Goal: Task Accomplishment & Management: Manage account settings

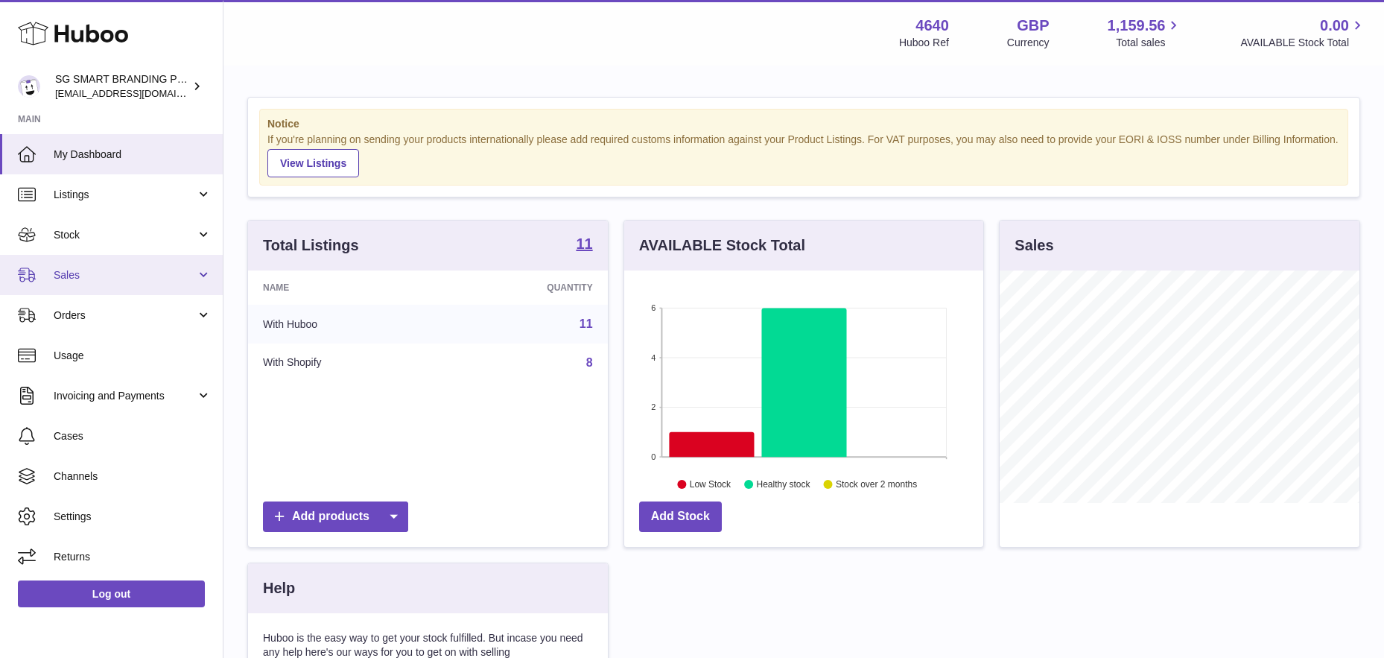
scroll to position [232, 359]
click at [97, 281] on span "Sales" at bounding box center [125, 275] width 142 height 14
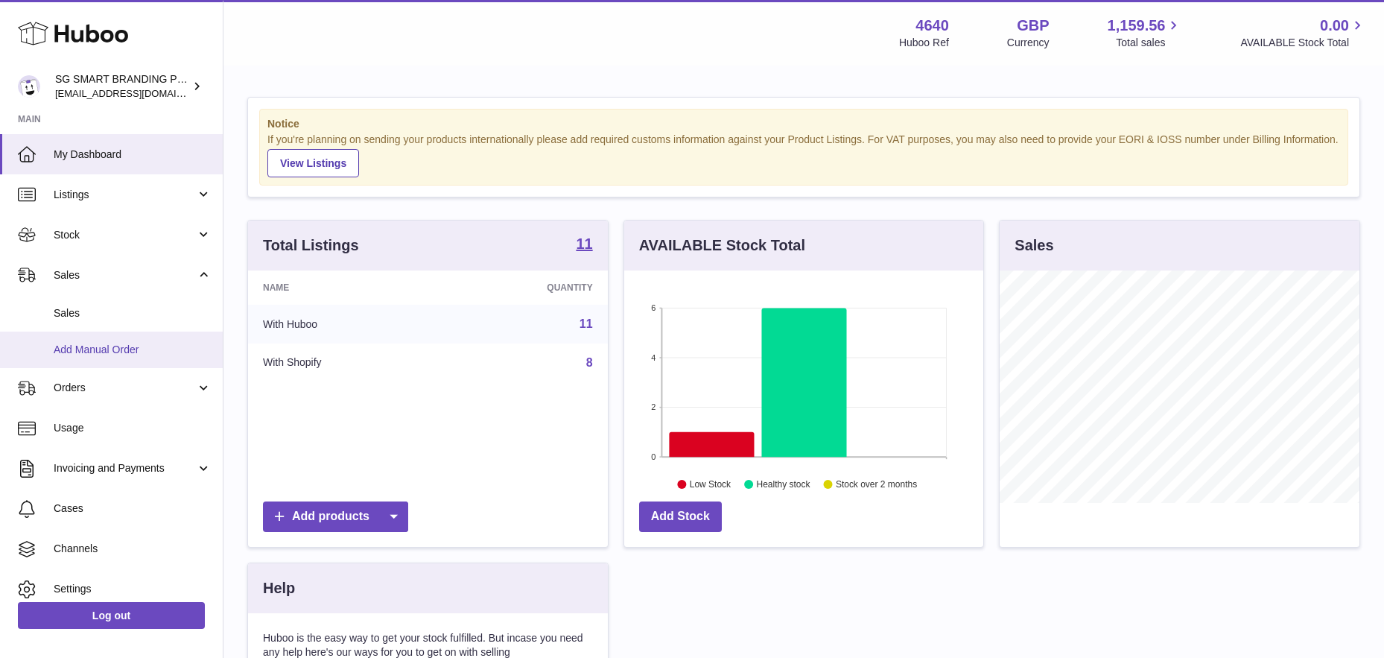
click at [104, 350] on span "Add Manual Order" at bounding box center [133, 350] width 158 height 14
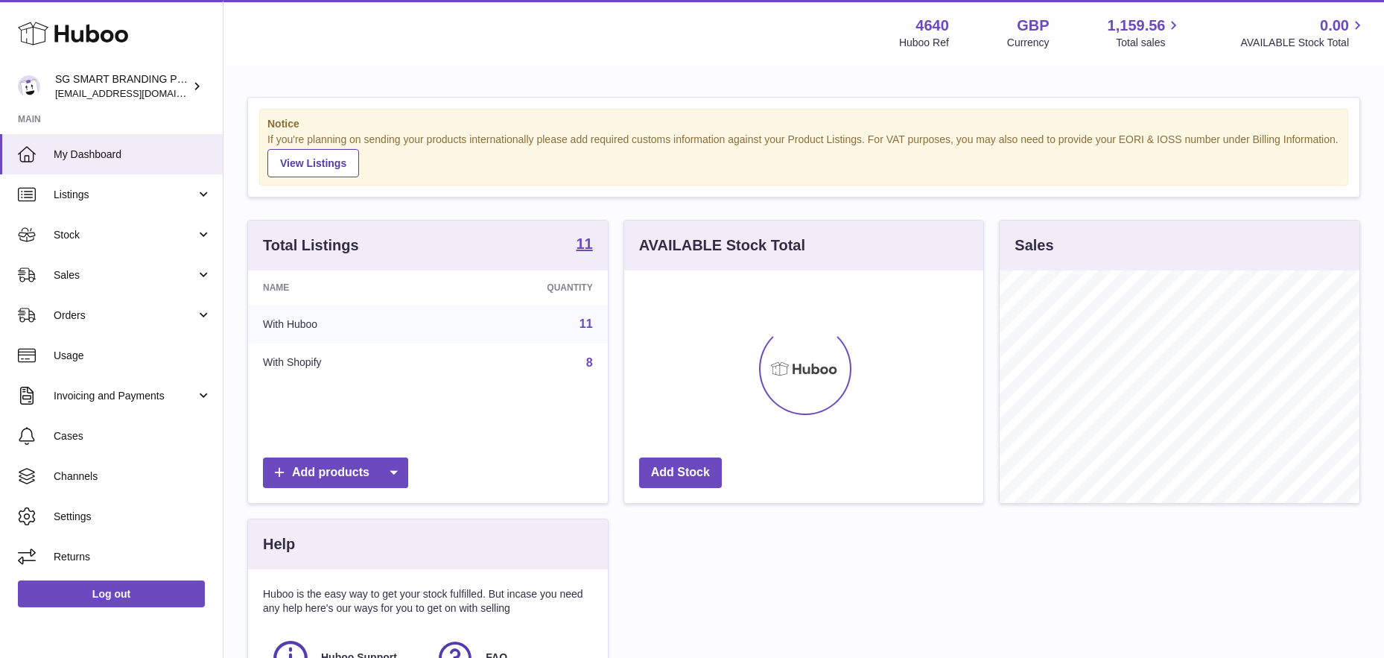
scroll to position [232, 359]
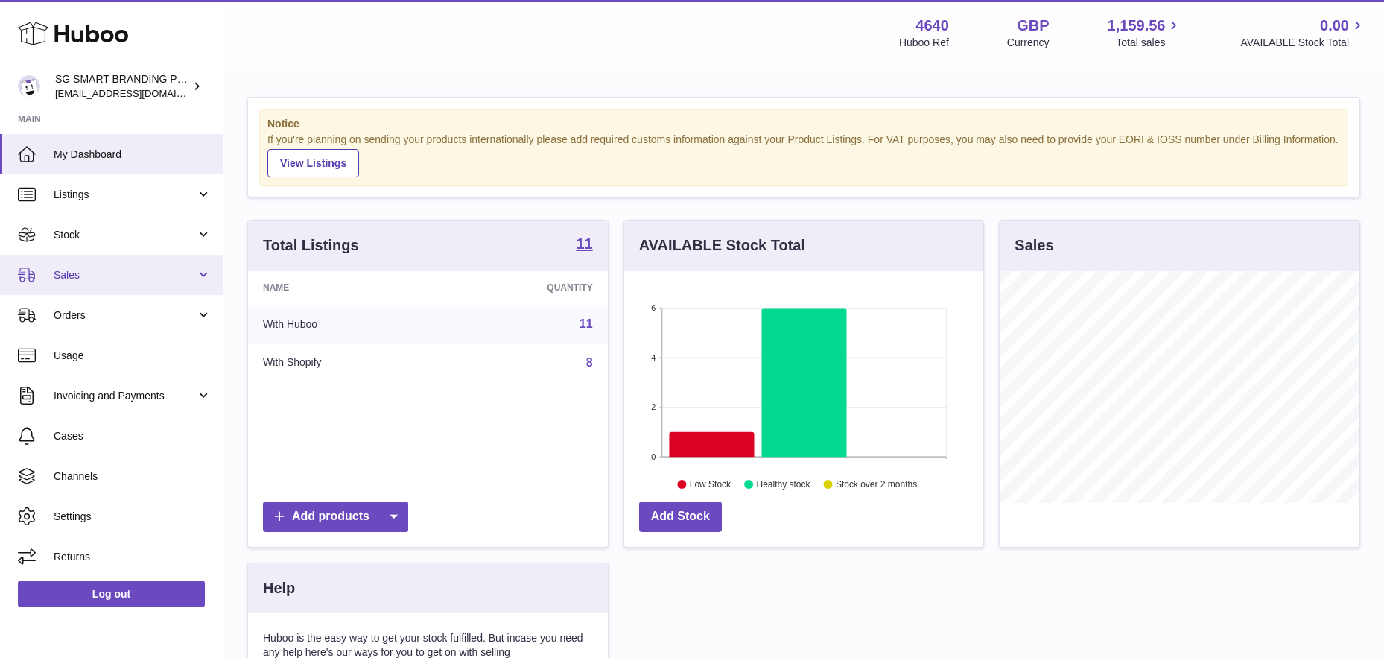
click at [122, 265] on link "Sales" at bounding box center [111, 275] width 223 height 40
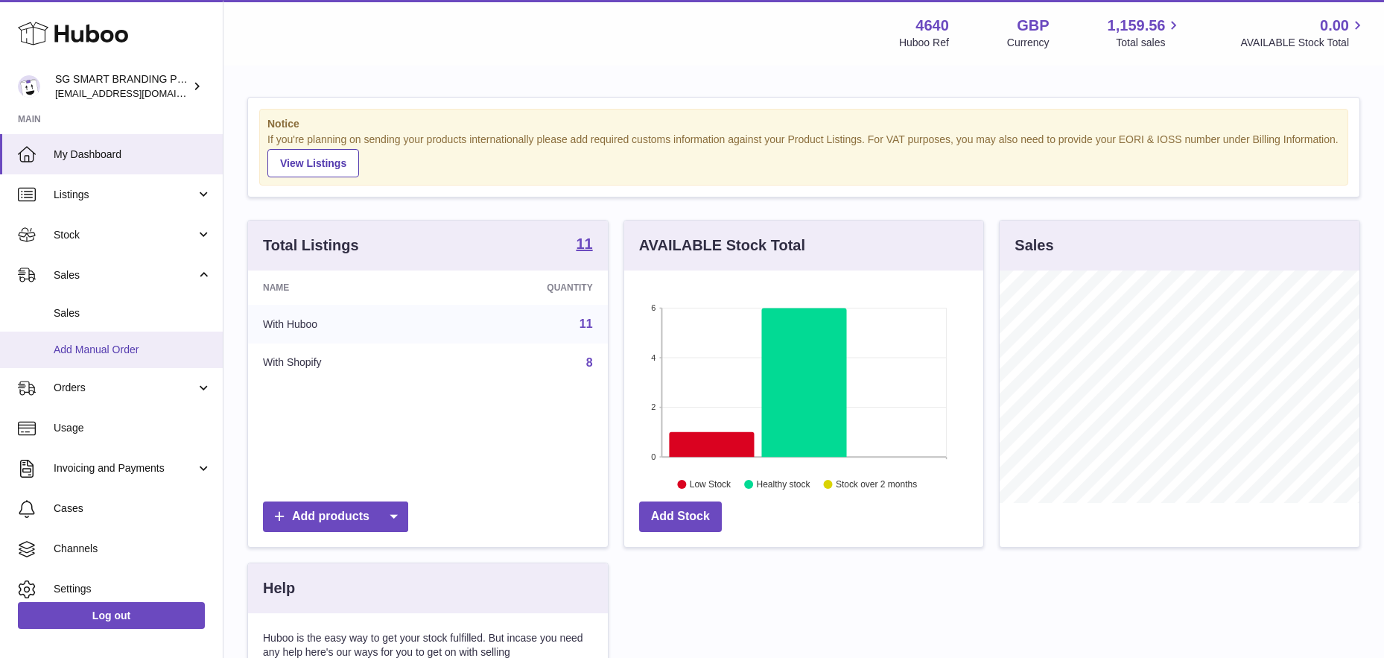
drag, startPoint x: 84, startPoint y: 347, endPoint x: 110, endPoint y: 349, distance: 25.4
click at [84, 347] on span "Add Manual Order" at bounding box center [133, 350] width 158 height 14
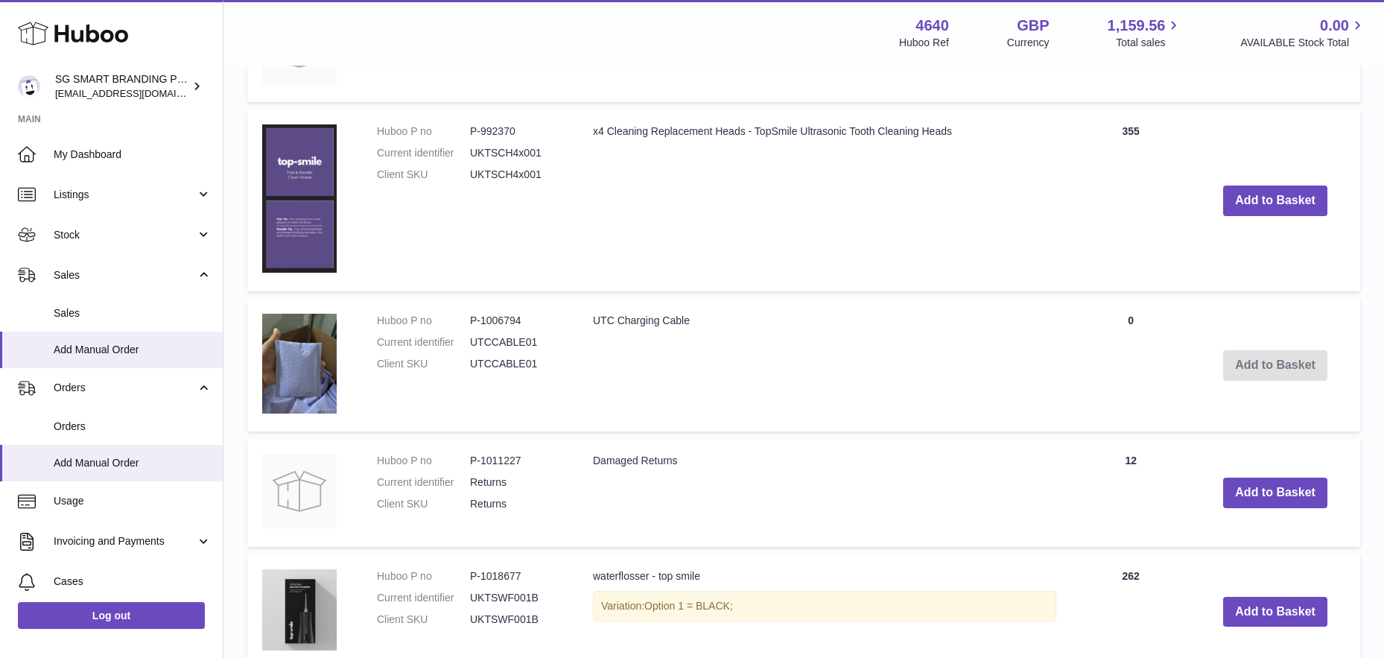
scroll to position [789, 0]
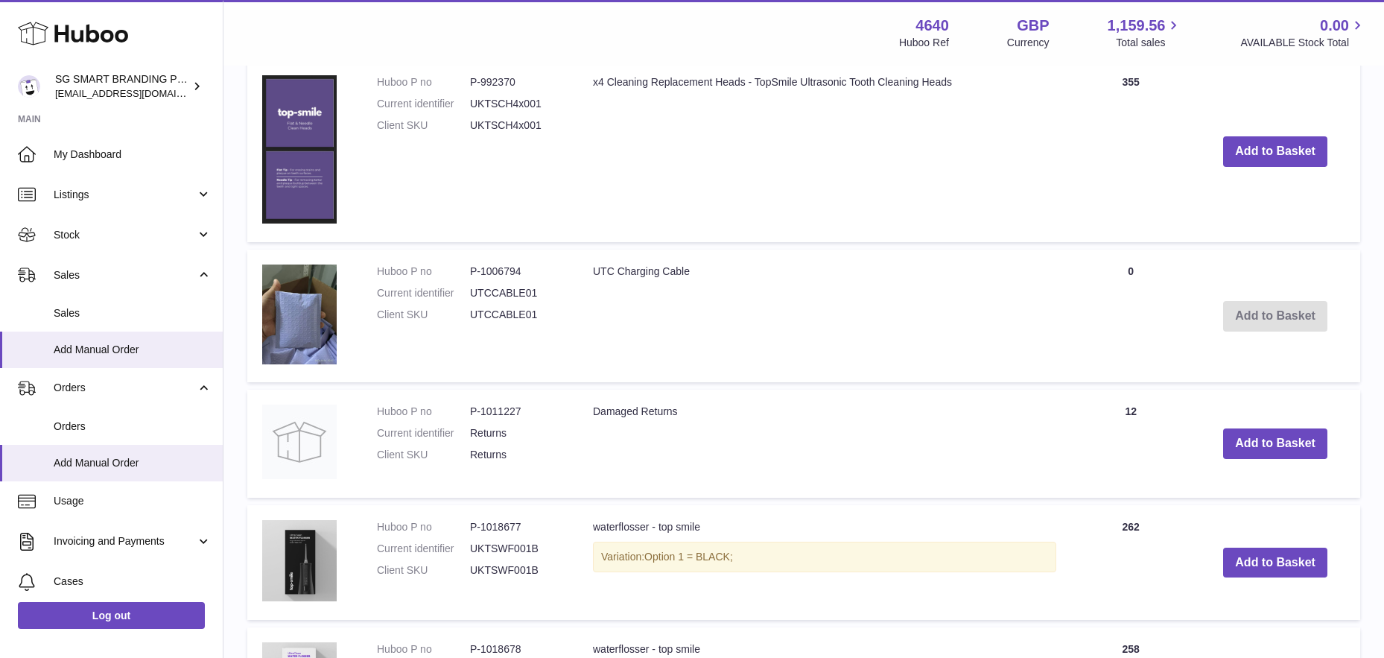
click at [1246, 316] on td "Add to Basket" at bounding box center [1275, 316] width 170 height 133
click at [786, 349] on td "UTC Charging Cable" at bounding box center [824, 316] width 493 height 133
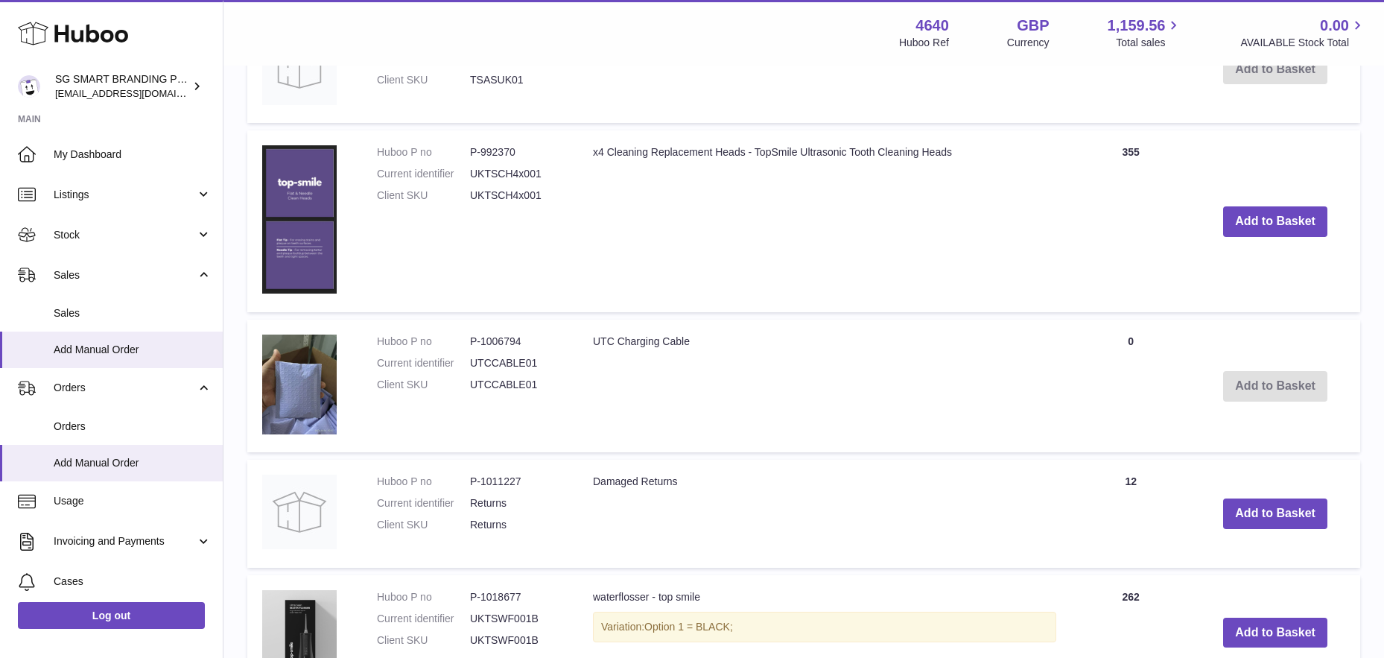
scroll to position [701, 0]
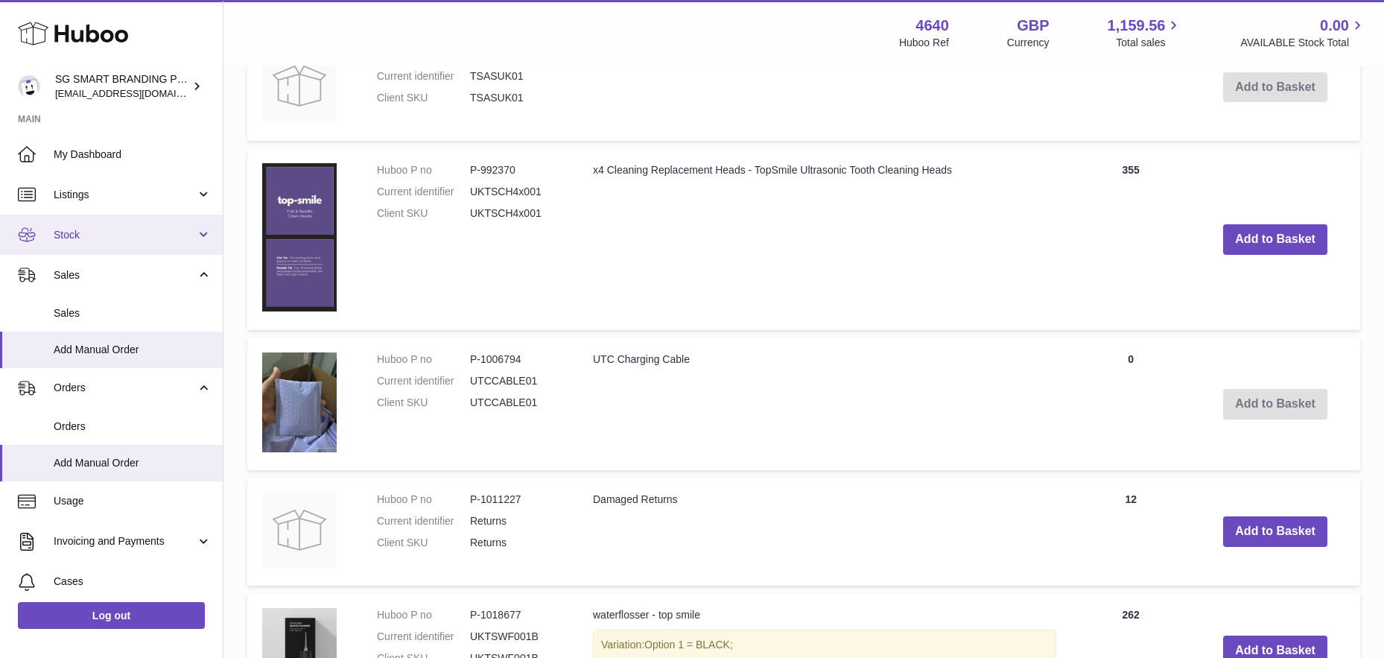
click at [107, 239] on span "Stock" at bounding box center [125, 235] width 142 height 14
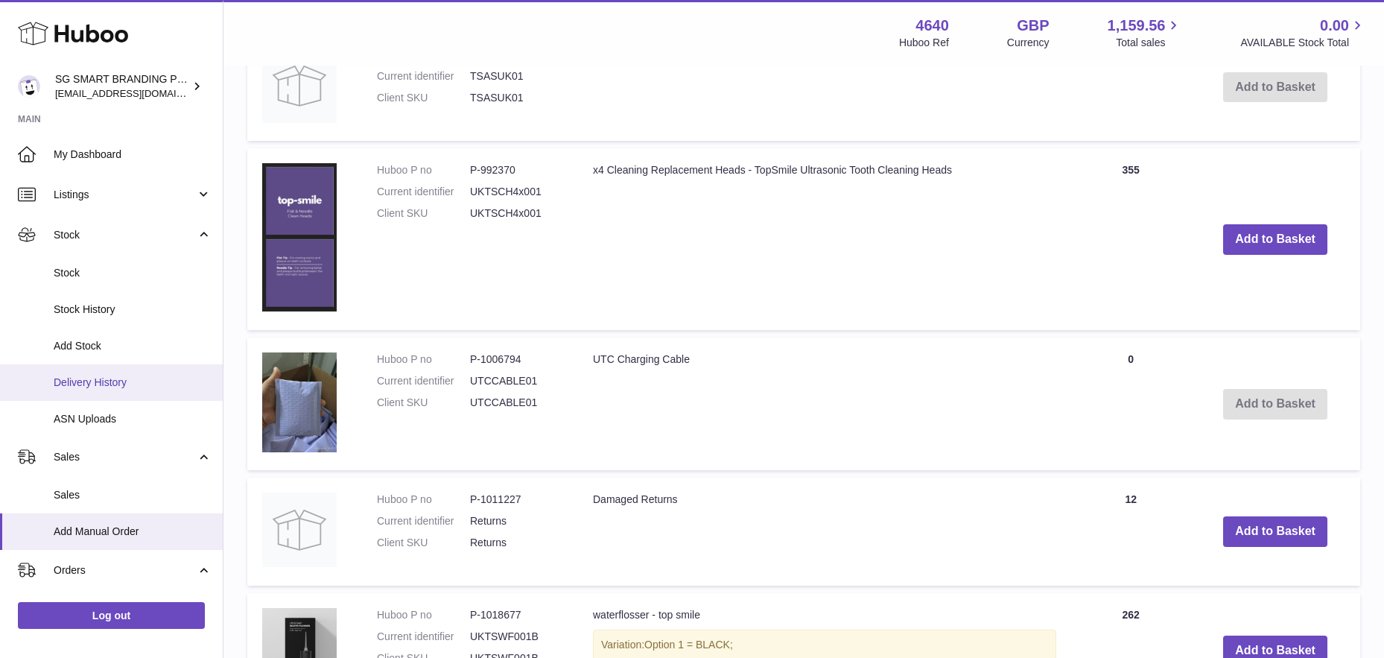
click at [95, 387] on span "Delivery History" at bounding box center [133, 382] width 158 height 14
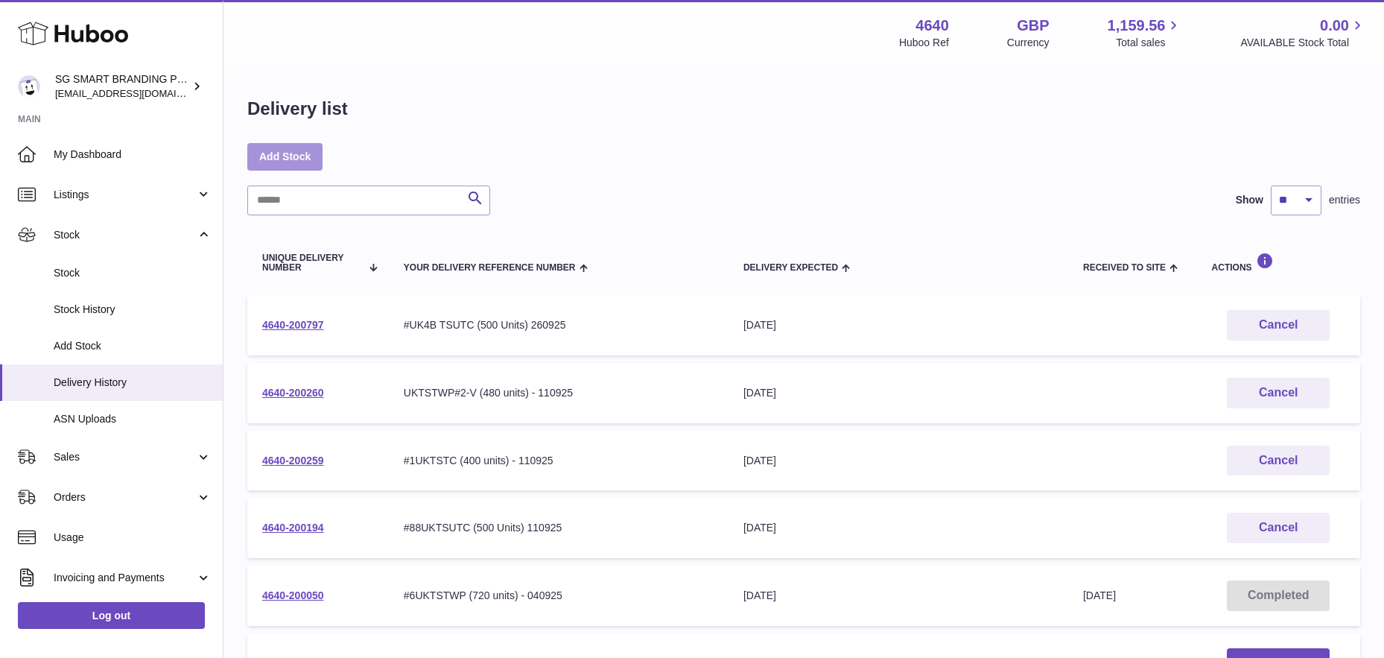
click at [283, 150] on link "Add Stock" at bounding box center [284, 156] width 75 height 27
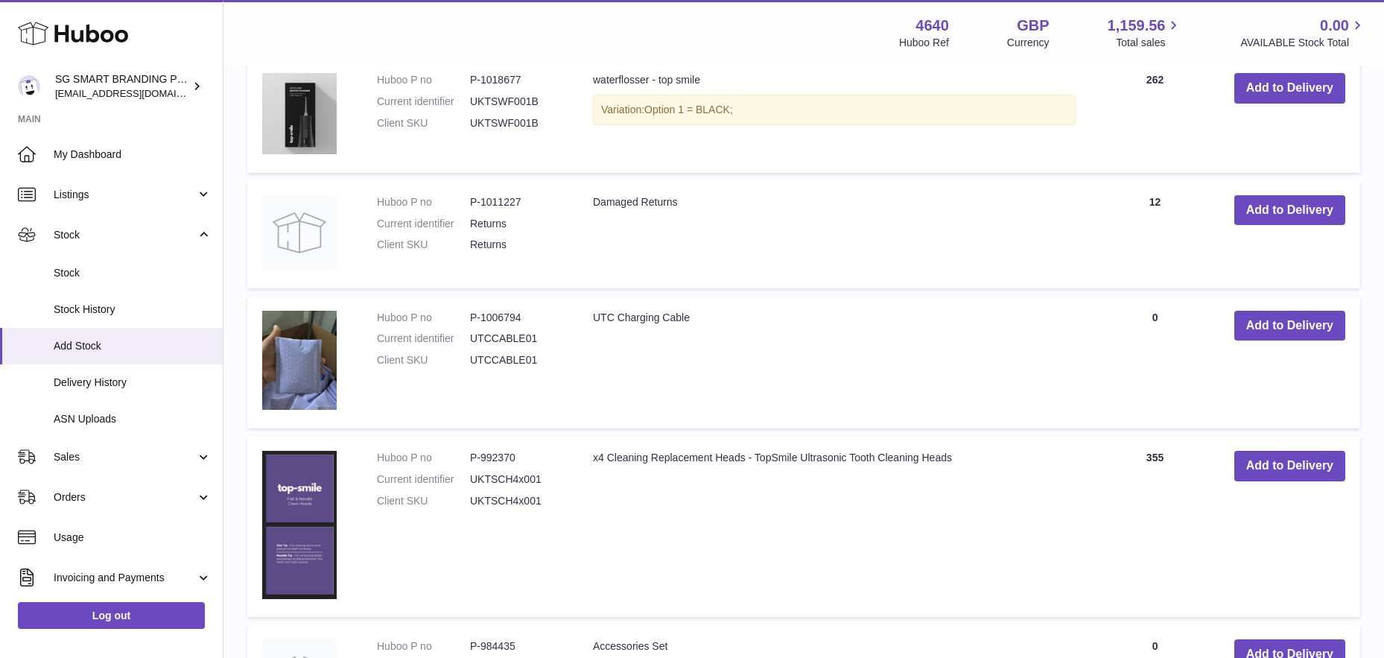
scroll to position [903, 0]
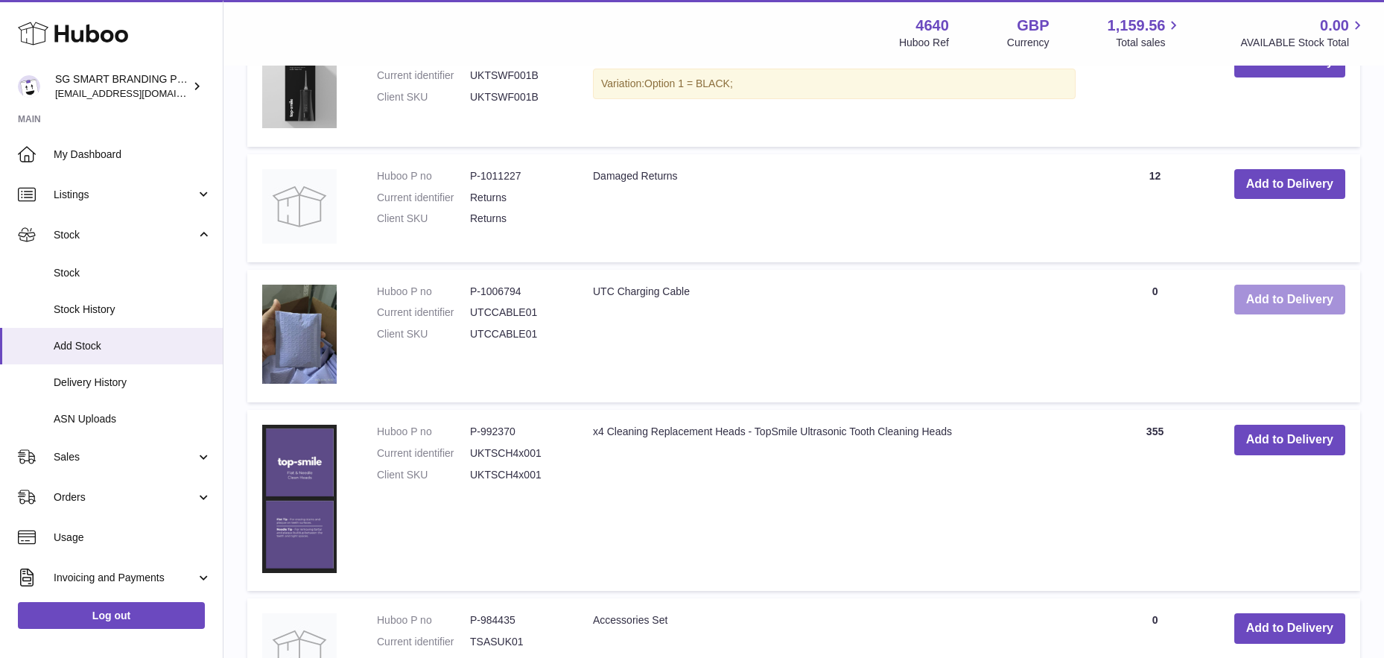
click at [1288, 297] on button "Add to Delivery" at bounding box center [1289, 300] width 111 height 31
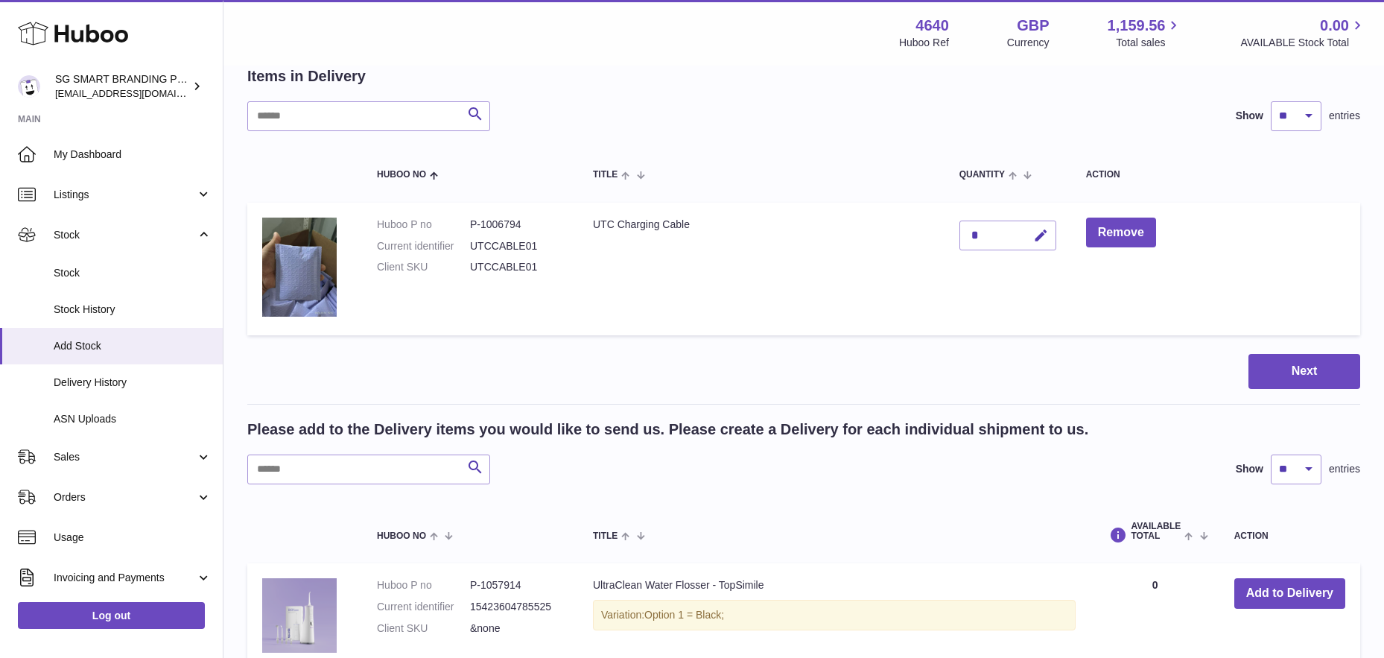
scroll to position [0, 0]
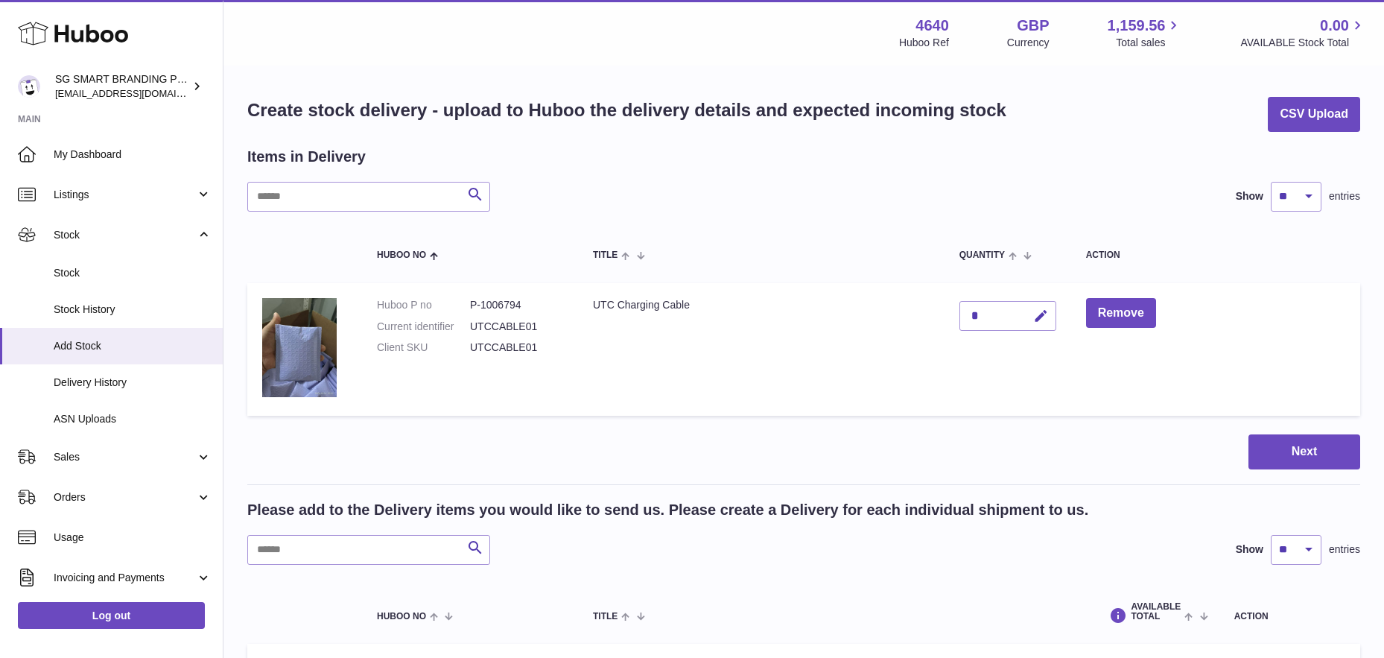
click at [989, 314] on div "*" at bounding box center [1007, 316] width 97 height 30
click at [1048, 315] on button "button" at bounding box center [1038, 316] width 35 height 31
type input "***"
click at [1043, 320] on icon "submit" at bounding box center [1041, 315] width 13 height 13
click at [1288, 455] on button "Next" at bounding box center [1304, 451] width 112 height 35
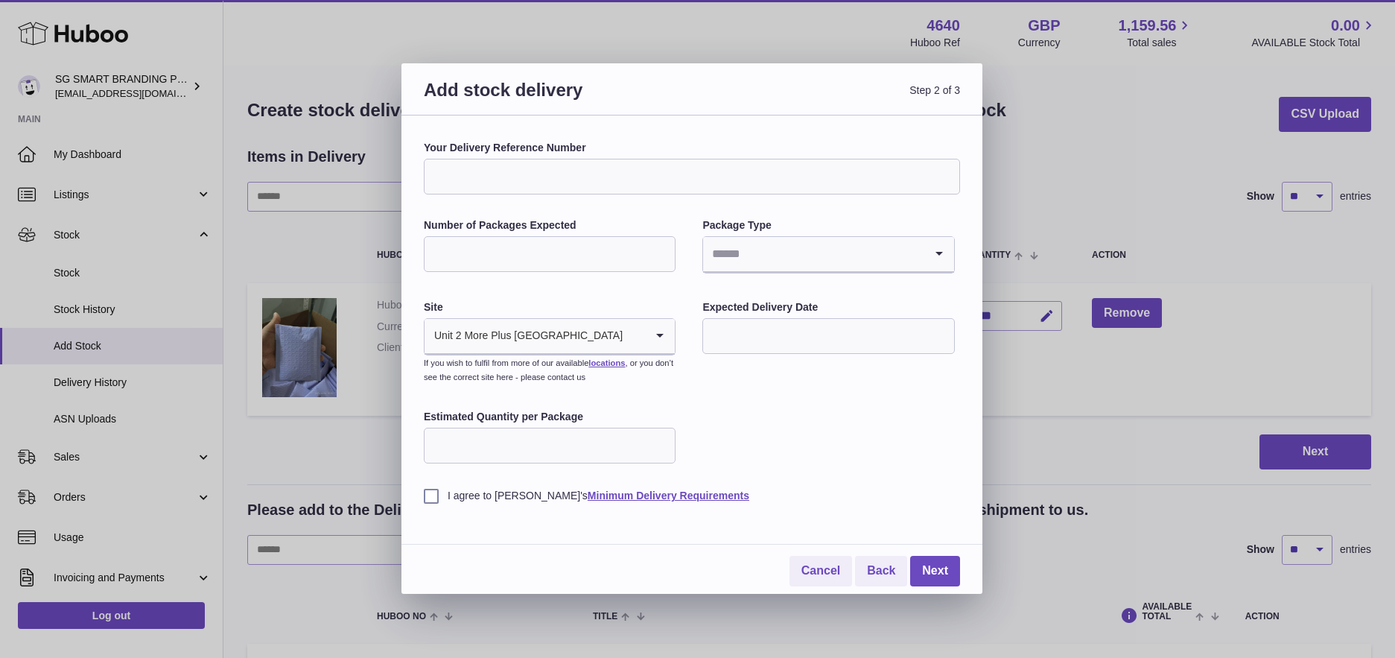
click at [513, 171] on input "Your Delivery Reference Number" at bounding box center [692, 177] width 536 height 36
paste input "**********"
type input "**********"
click at [460, 256] on input "Number of Packages Expected" at bounding box center [550, 254] width 252 height 36
type input "*"
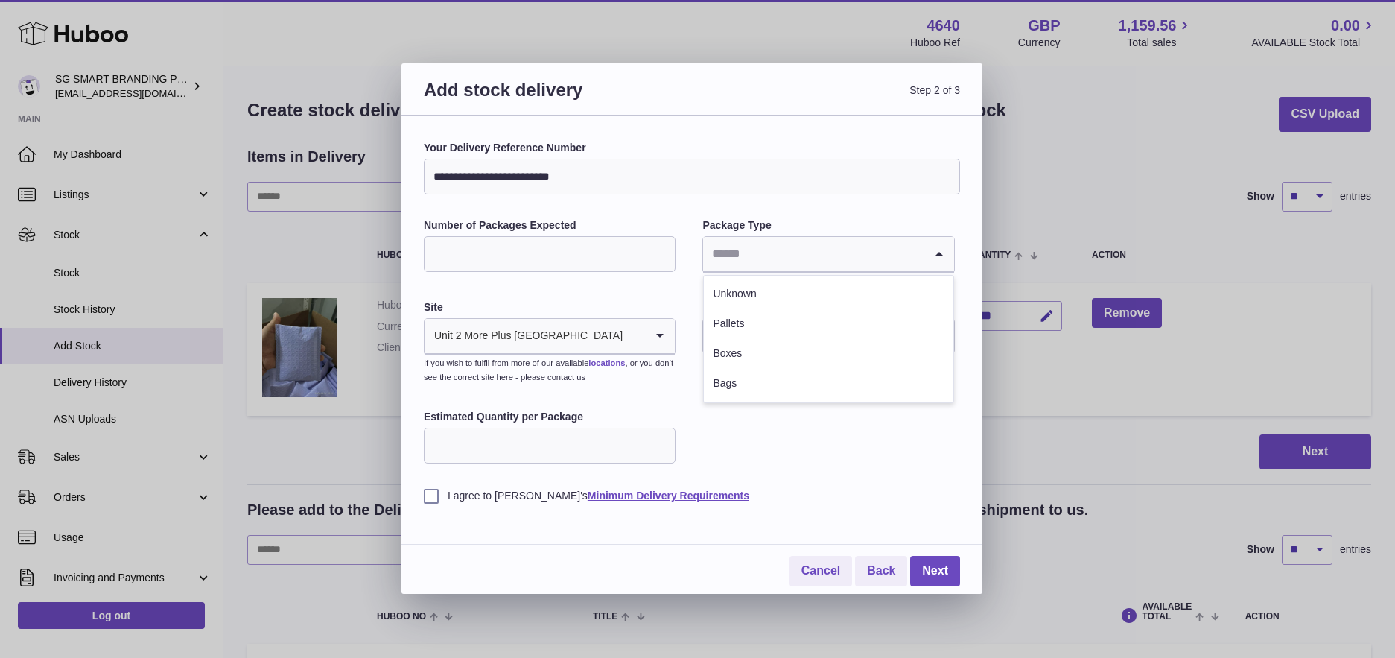
click at [806, 264] on input "Search for option" at bounding box center [813, 254] width 220 height 34
click at [740, 350] on li "Boxes" at bounding box center [828, 354] width 249 height 30
click at [806, 329] on input "text" at bounding box center [828, 336] width 252 height 36
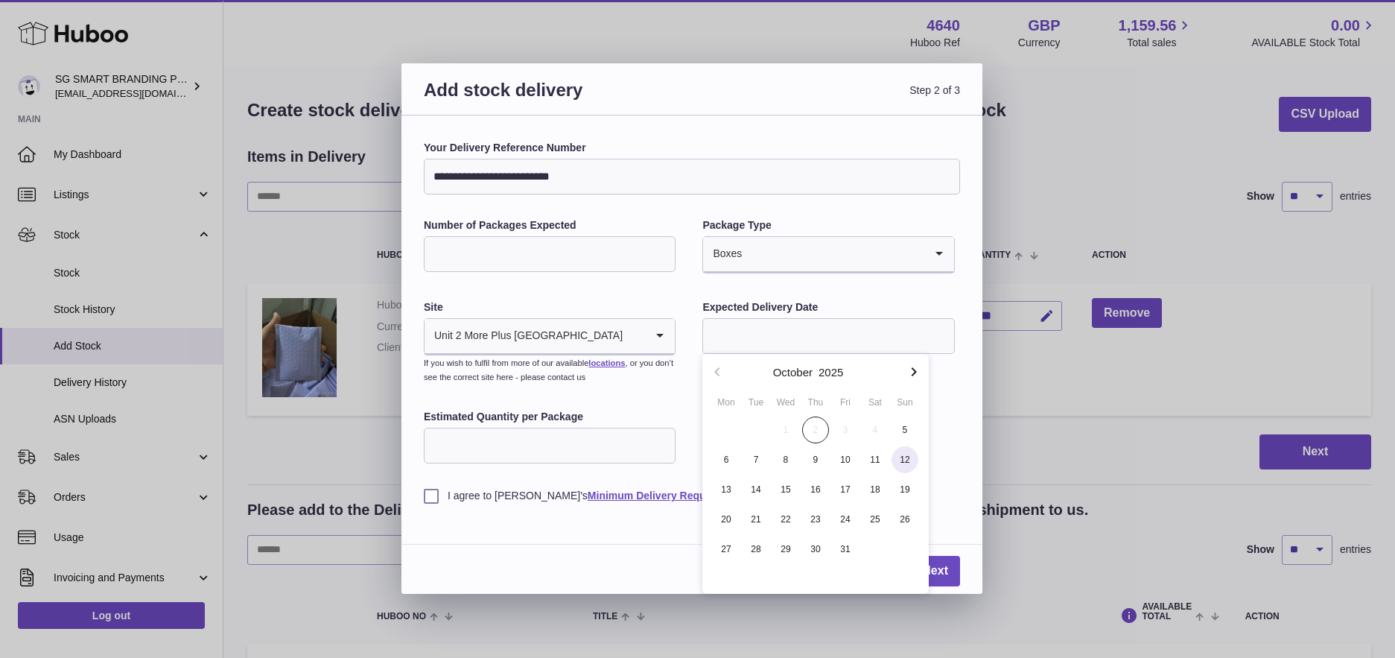
click at [906, 456] on span "12" at bounding box center [905, 459] width 27 height 27
type input "**********"
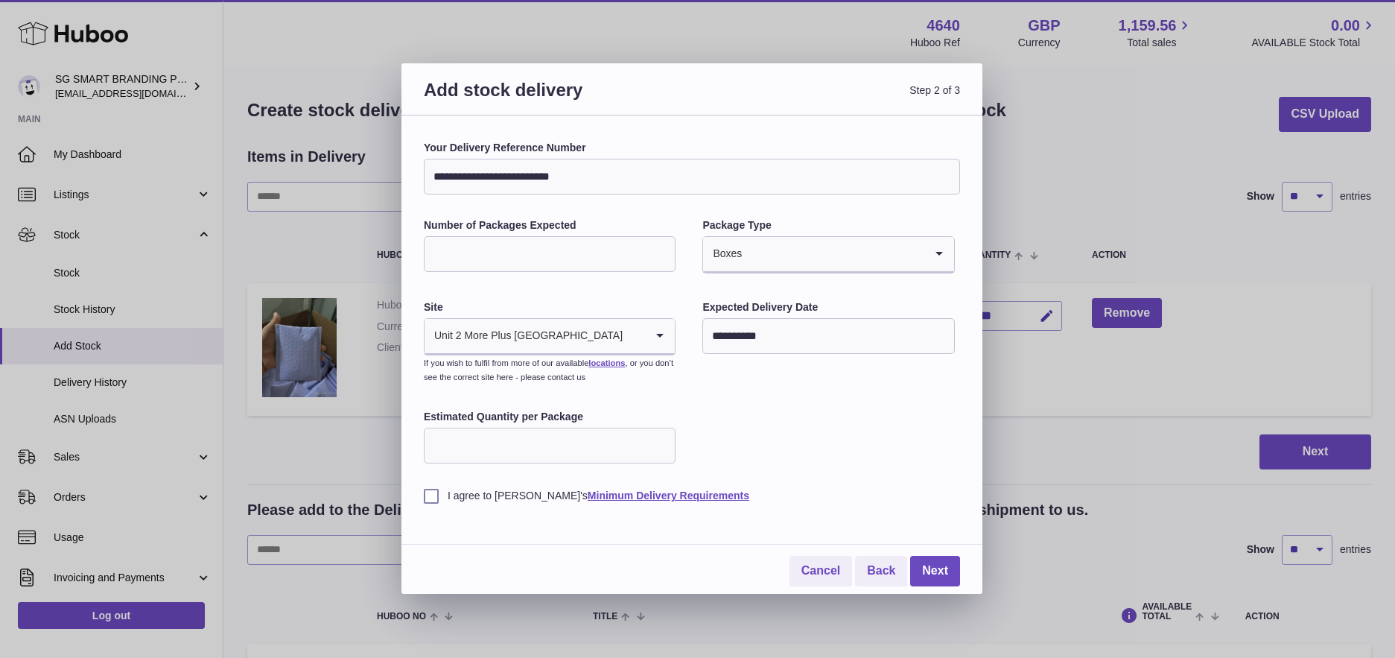
click at [491, 454] on input "Estimated Quantity per Package" at bounding box center [550, 446] width 252 height 36
type input "***"
click at [424, 499] on label "I agree to Huboo's Minimum Delivery Requirements" at bounding box center [692, 496] width 536 height 14
click at [592, 172] on input "**********" at bounding box center [692, 177] width 536 height 36
click at [928, 572] on link "Next" at bounding box center [935, 571] width 50 height 31
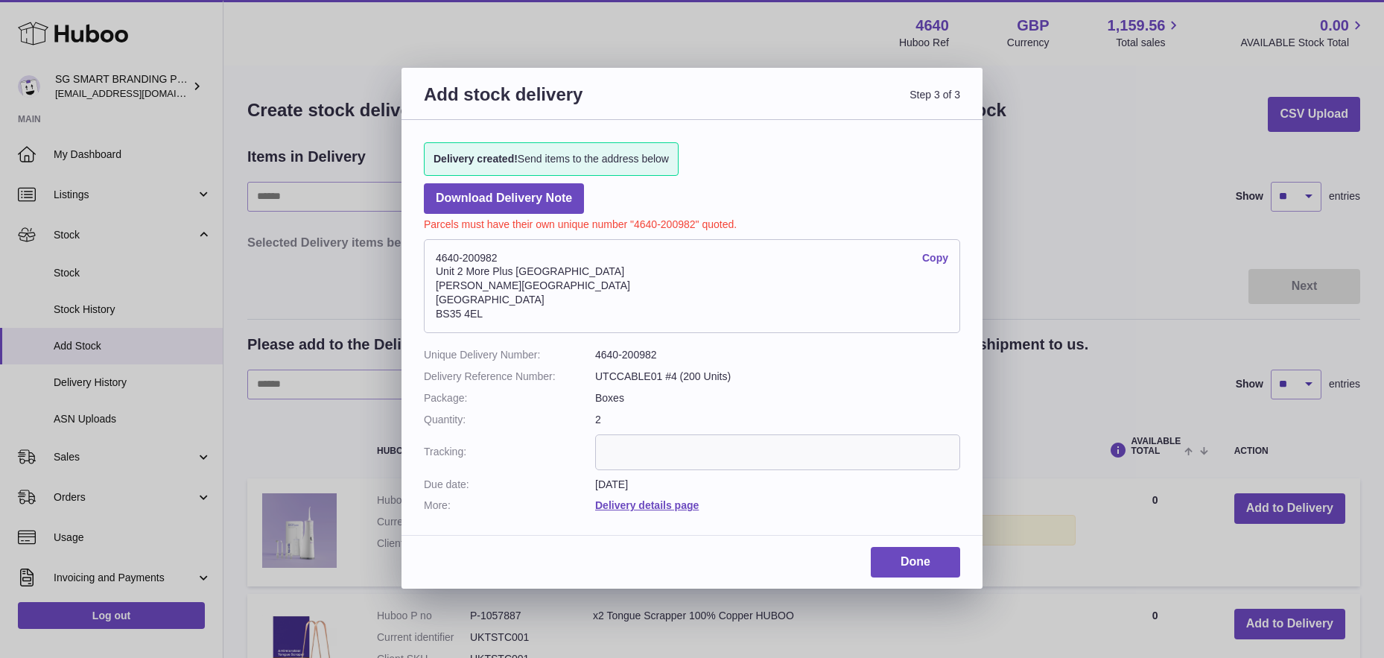
click at [444, 257] on address "4640-200982 Copy Unit 2 More Plus Central Park Hudson Ave Severn Beach BS35 4EL" at bounding box center [692, 286] width 536 height 94
copy address "4640-200982"
click at [440, 270] on address "4640-200982 Copy Unit 2 More Plus Central Park Hudson Ave Severn Beach BS35 4EL" at bounding box center [692, 286] width 536 height 94
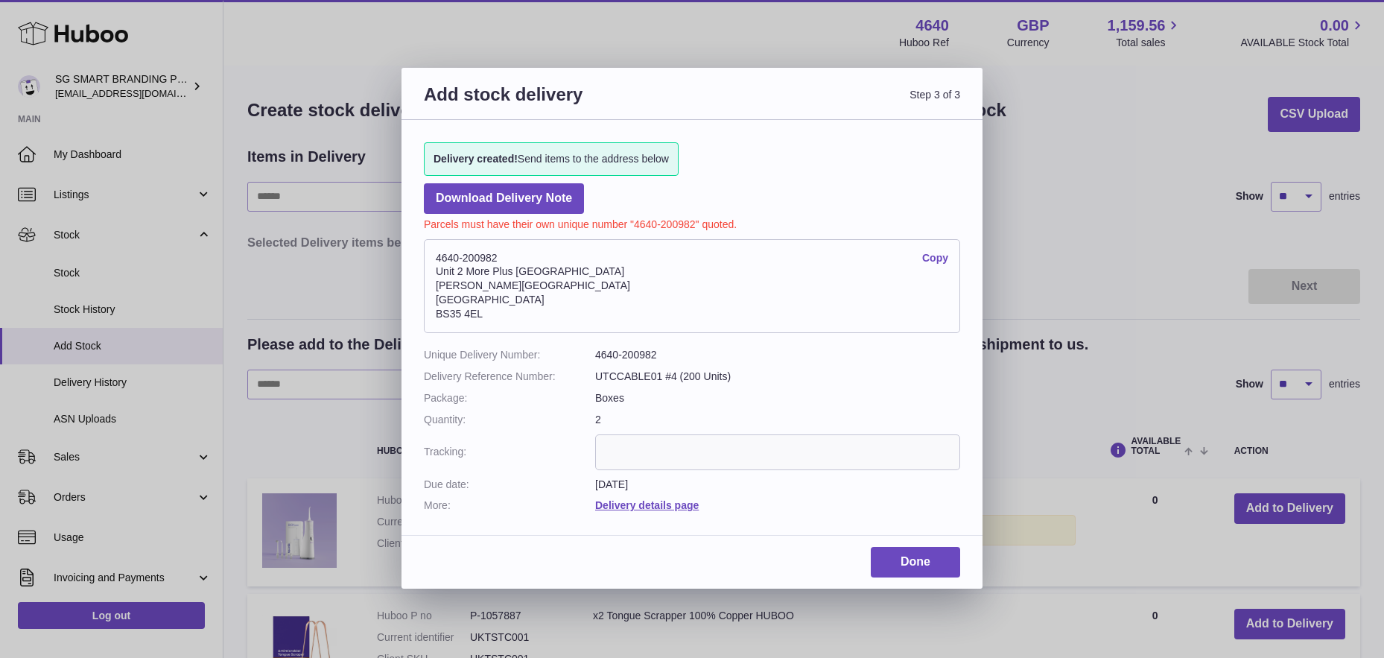
drag, startPoint x: 438, startPoint y: 271, endPoint x: 495, endPoint y: 312, distance: 69.9
click at [495, 312] on address "4640-200982 Copy Unit 2 More Plus Central Park Hudson Ave Severn Beach BS35 4EL" at bounding box center [692, 286] width 536 height 94
copy address "Unit 2 More Plus Central Park Hudson Ave Severn Beach BS35 4EL"
click at [527, 297] on address "4640-200982 Copy Unit 2 More Plus Central Park Hudson Ave Severn Beach BS35 4EL" at bounding box center [692, 286] width 536 height 94
drag, startPoint x: 492, startPoint y: 314, endPoint x: 428, endPoint y: 260, distance: 84.1
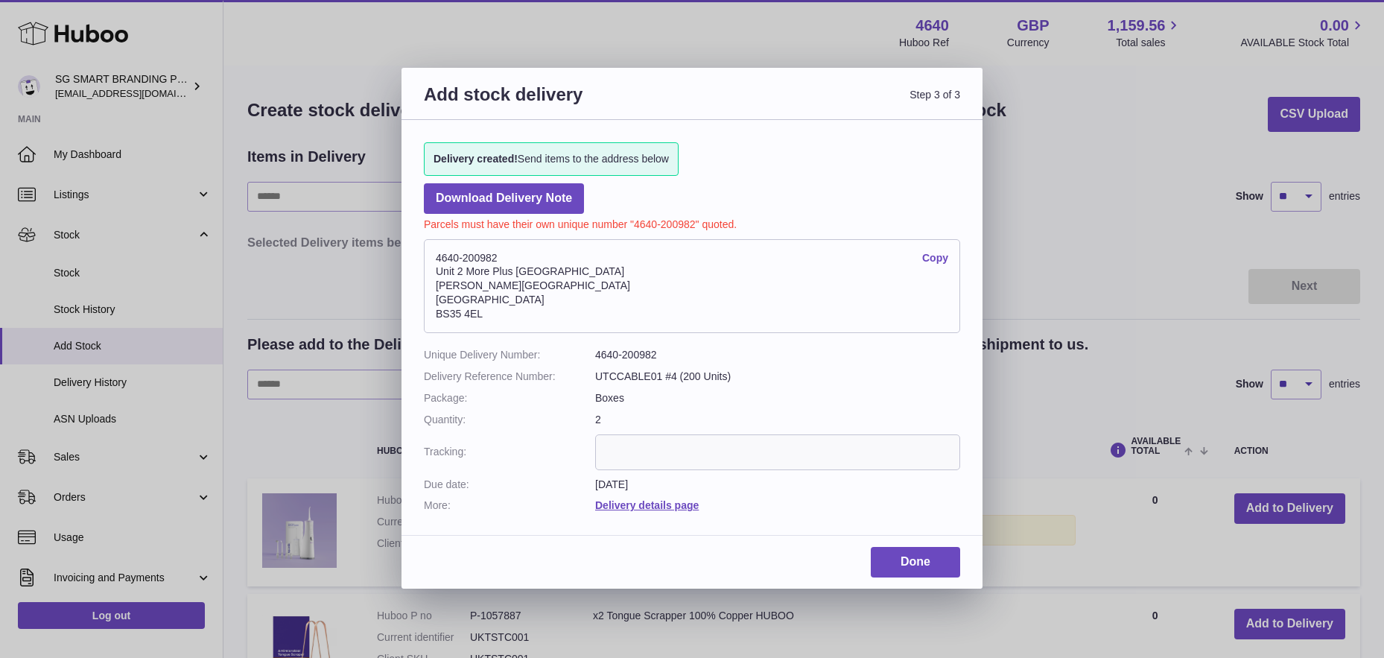
click at [428, 260] on address "4640-200982 Copy Unit 2 More Plus Central Park Hudson Ave Severn Beach BS35 4EL" at bounding box center [692, 286] width 536 height 94
copy address "4640-200982 Copy Unit 2 More Plus Central Park Hudson Ave Severn Beach BS35 4EL"
click at [921, 562] on link "Done" at bounding box center [915, 562] width 89 height 31
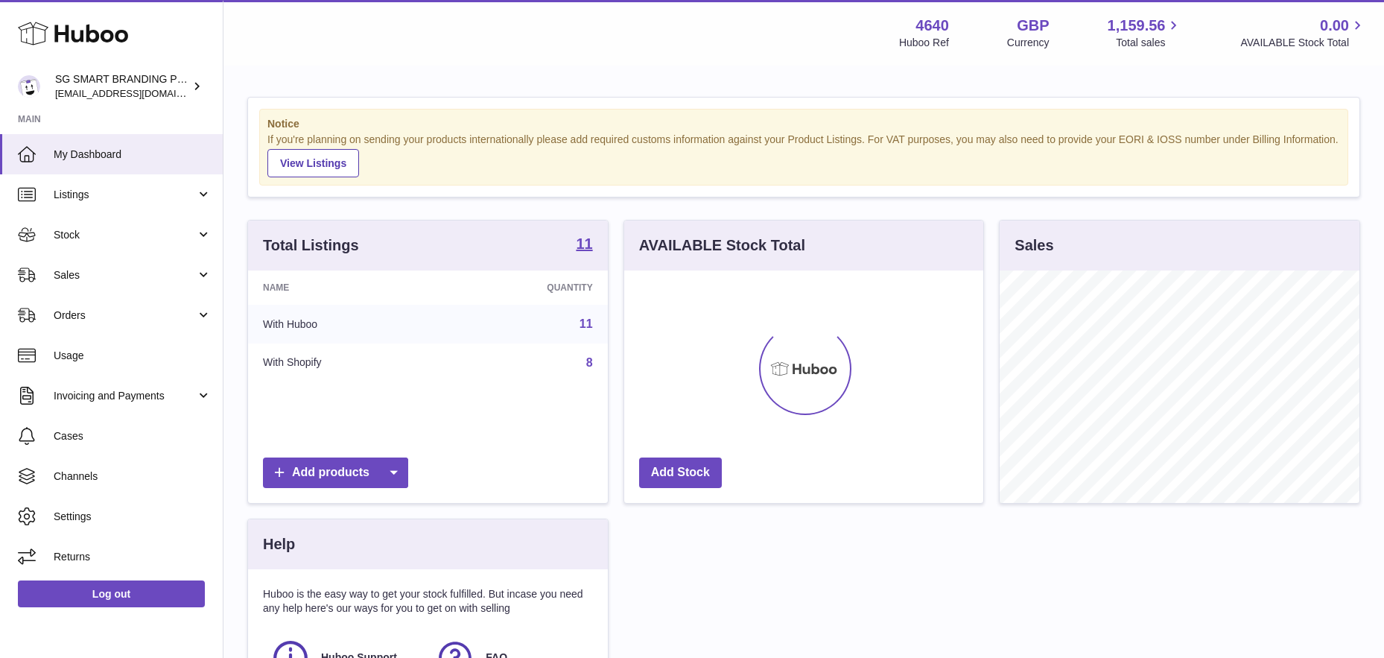
scroll to position [232, 359]
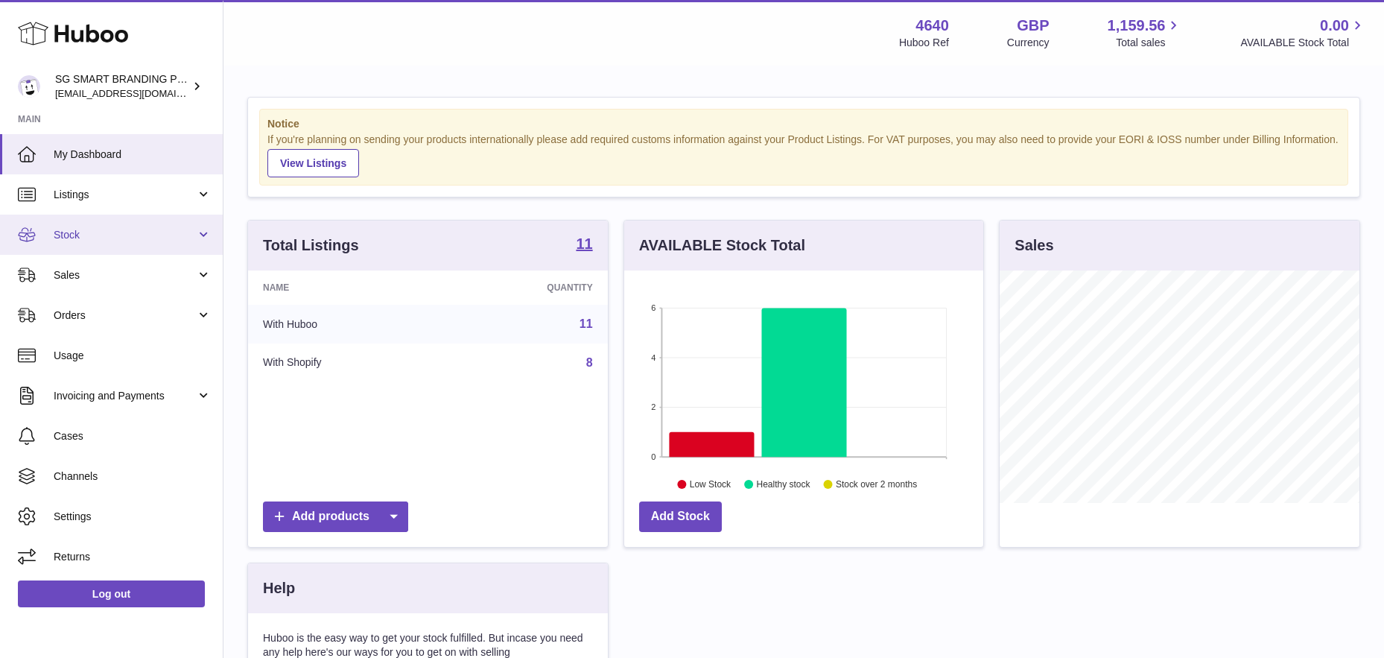
click at [120, 234] on span "Stock" at bounding box center [125, 235] width 142 height 14
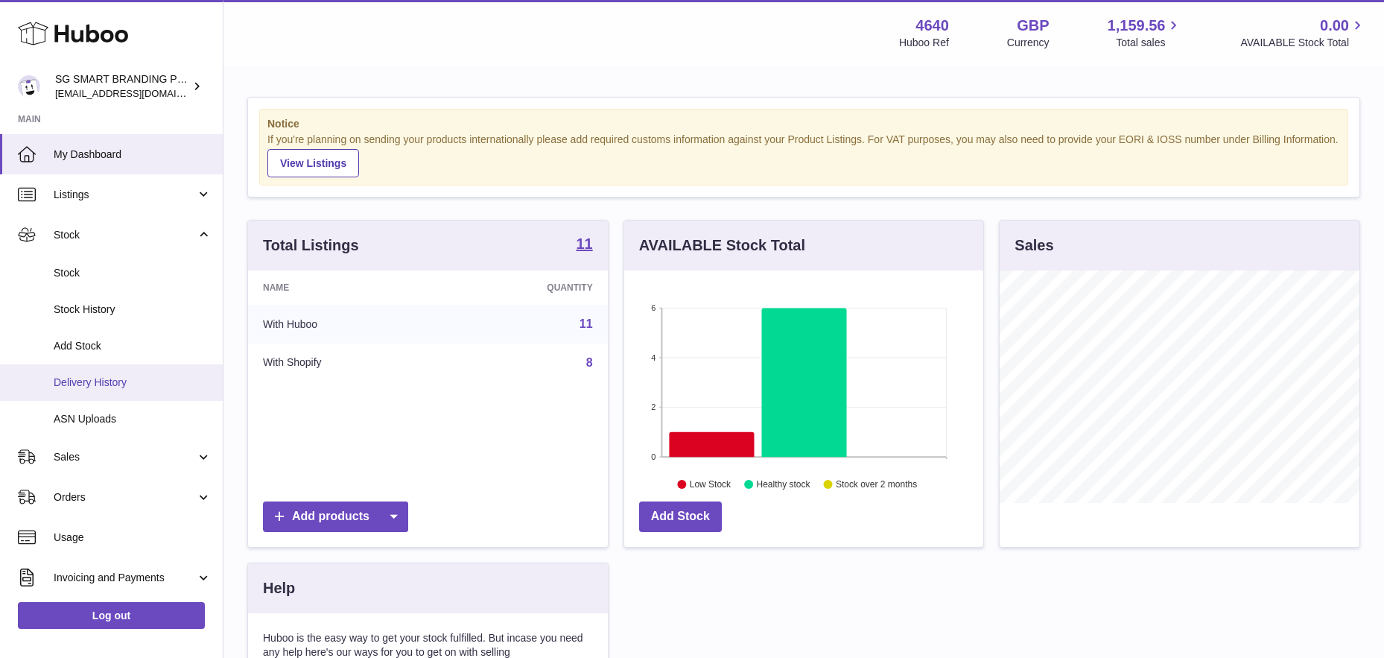
click at [98, 379] on span "Delivery History" at bounding box center [133, 382] width 158 height 14
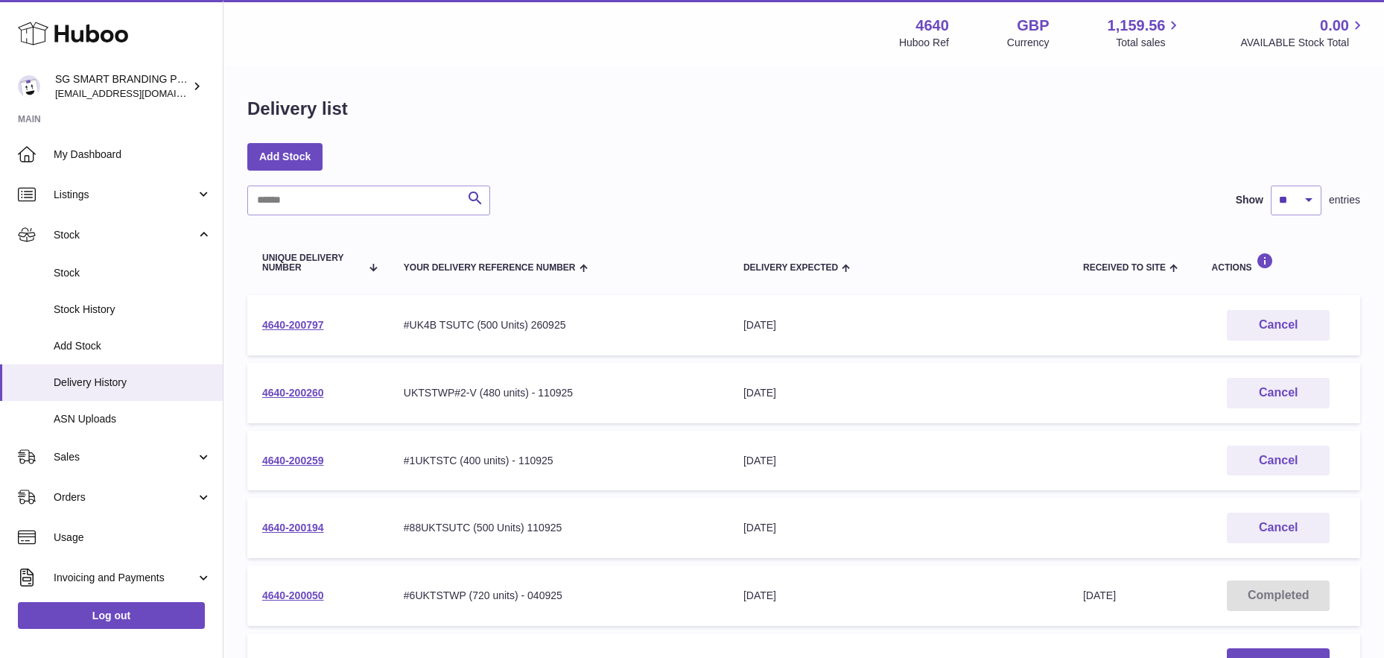
scroll to position [469, 0]
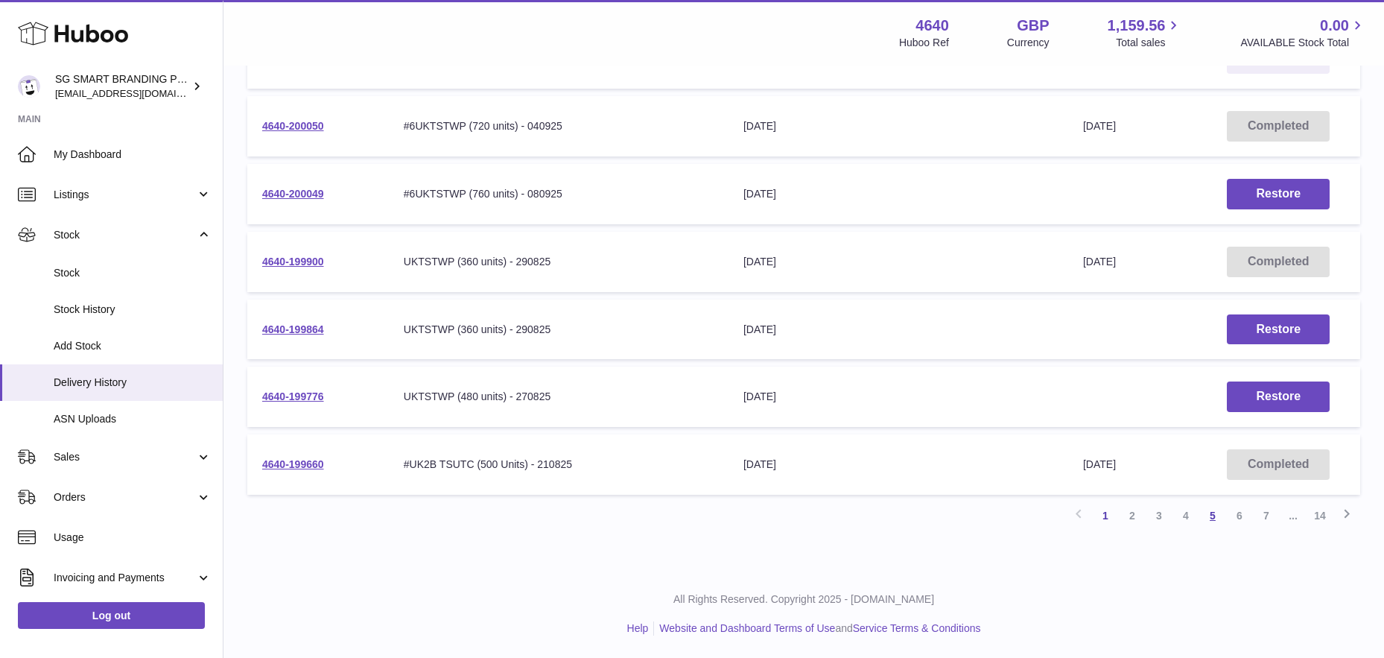
click at [1217, 515] on link "5" at bounding box center [1212, 515] width 27 height 27
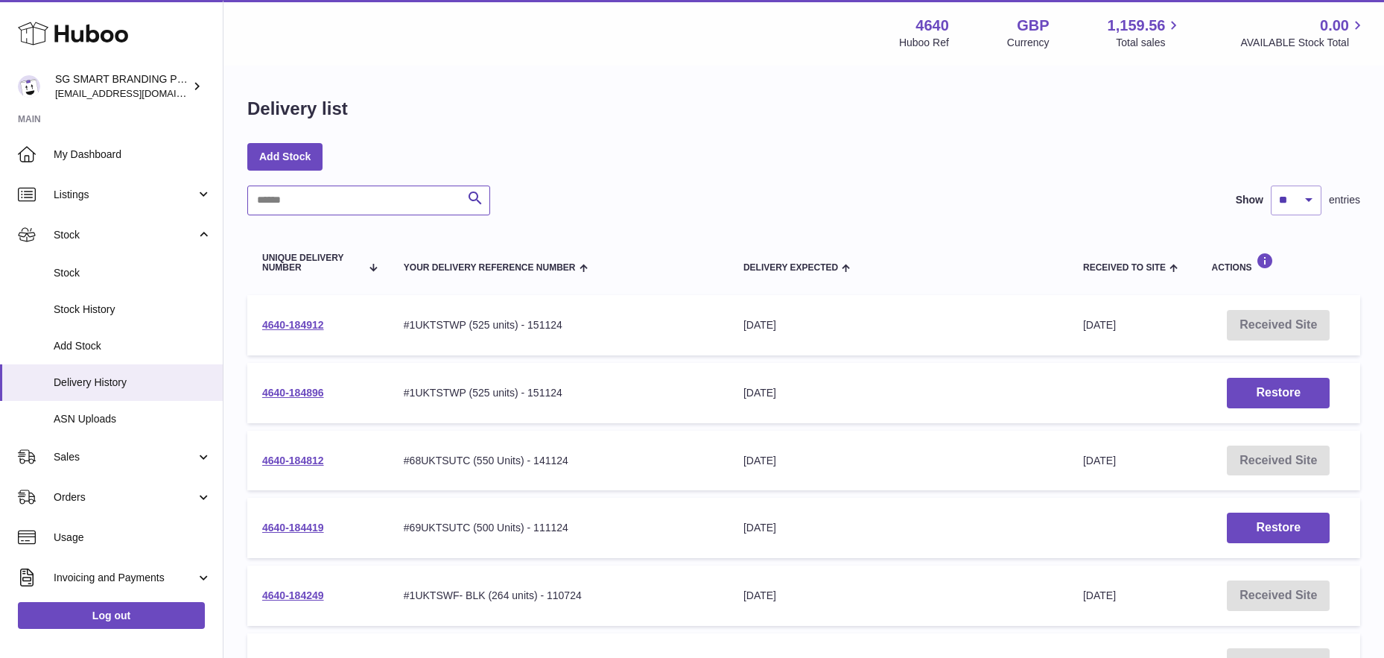
click at [319, 188] on input "text" at bounding box center [368, 200] width 243 height 30
paste input "**********"
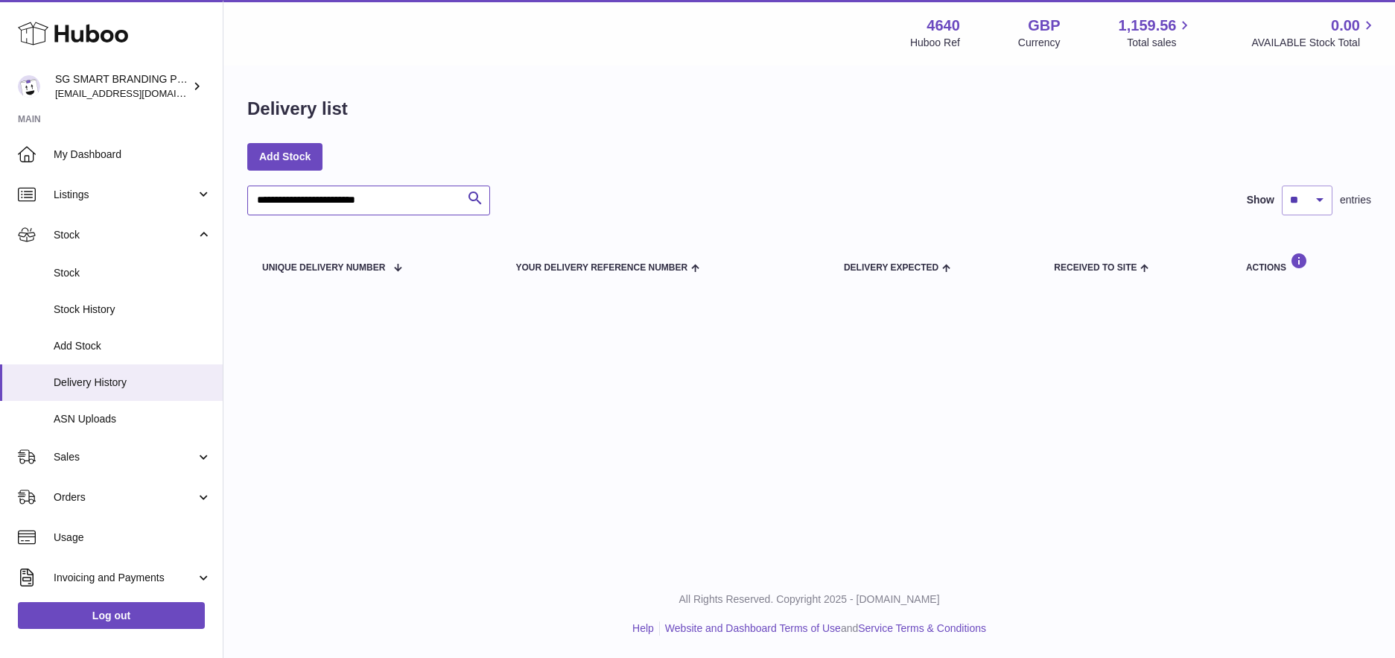
drag, startPoint x: 402, startPoint y: 201, endPoint x: 343, endPoint y: 203, distance: 58.9
click at [343, 203] on input "**********" at bounding box center [368, 200] width 243 height 30
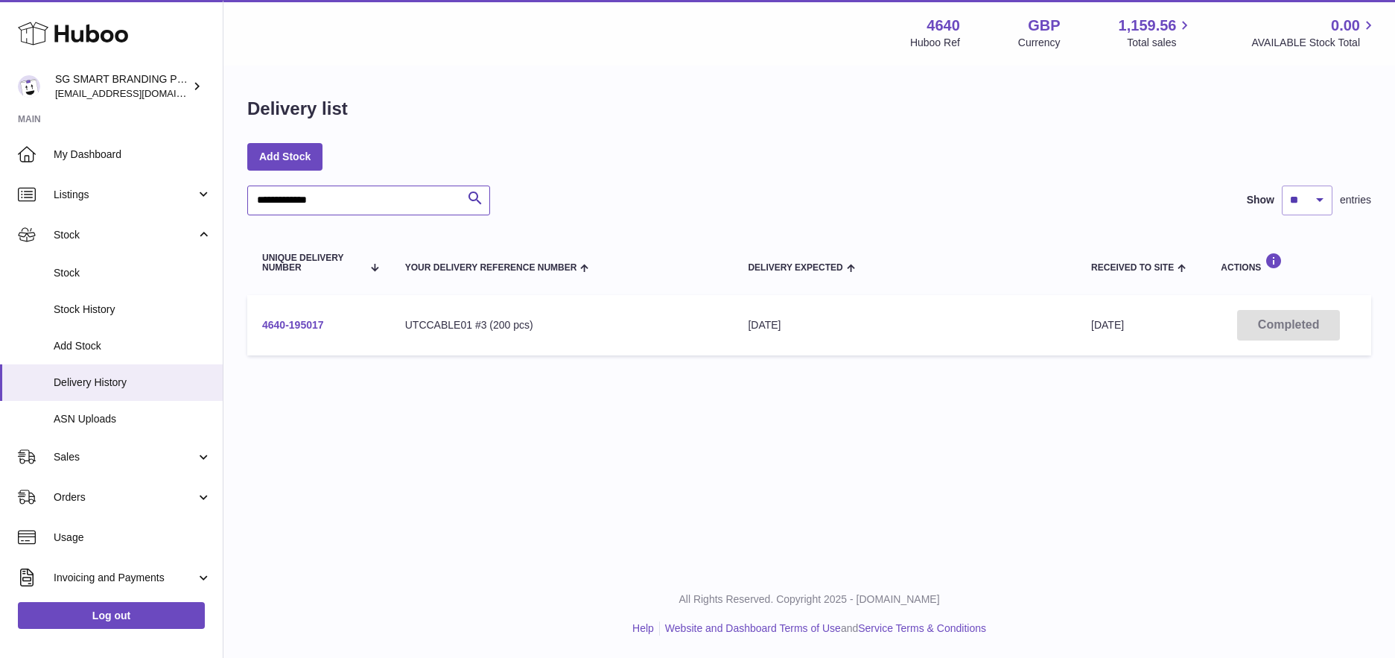
type input "**********"
click at [297, 323] on link "4640-195017" at bounding box center [293, 325] width 62 height 12
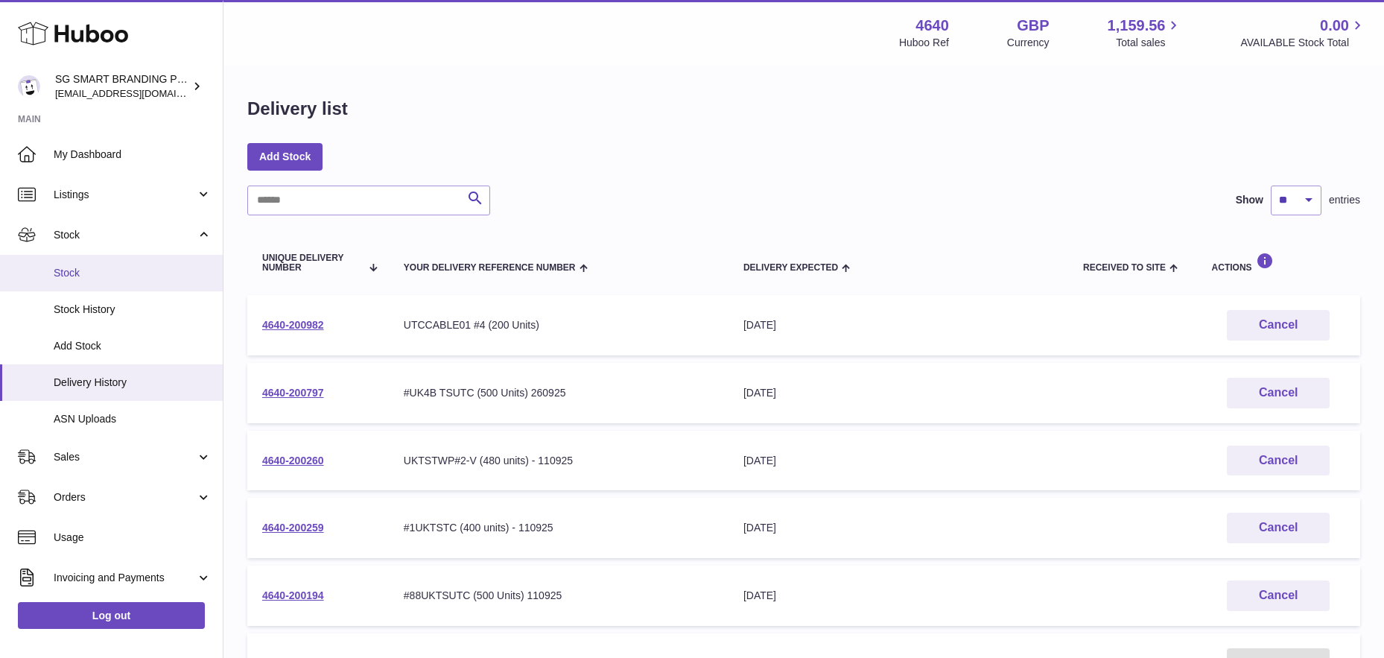
click at [71, 271] on span "Stock" at bounding box center [133, 273] width 158 height 14
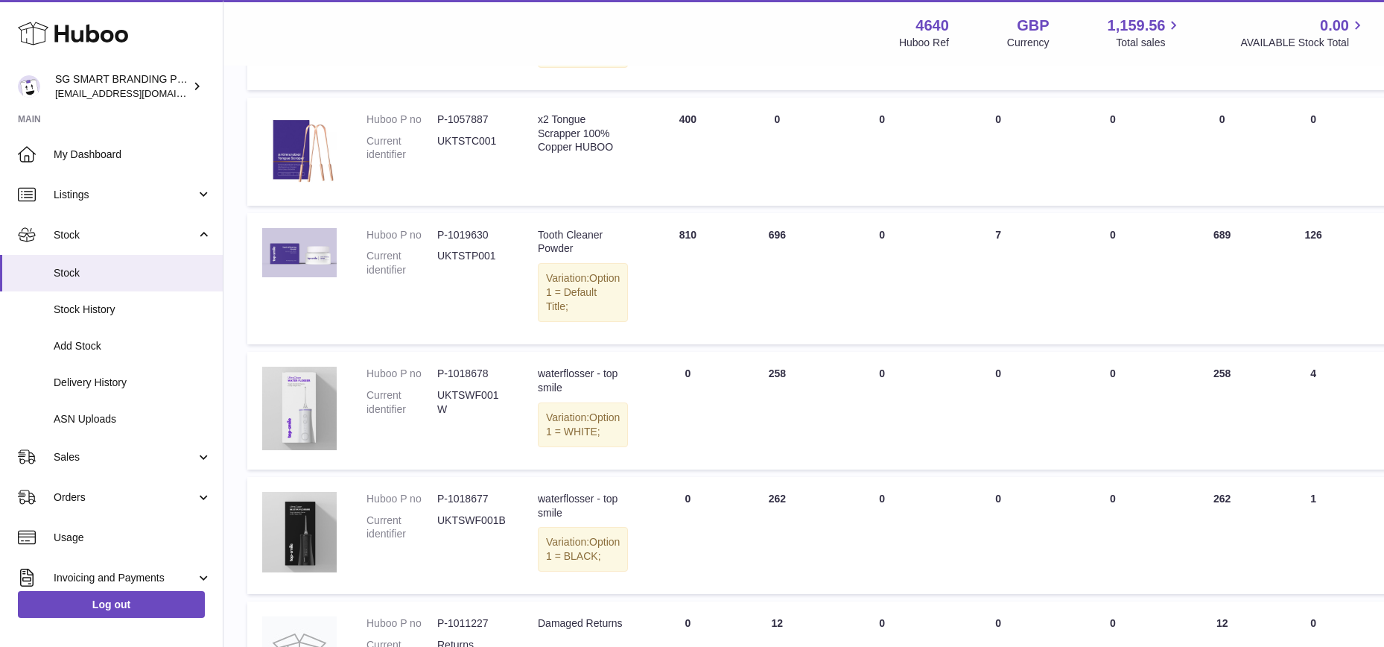
scroll to position [323, 0]
